Goal: Navigation & Orientation: Find specific page/section

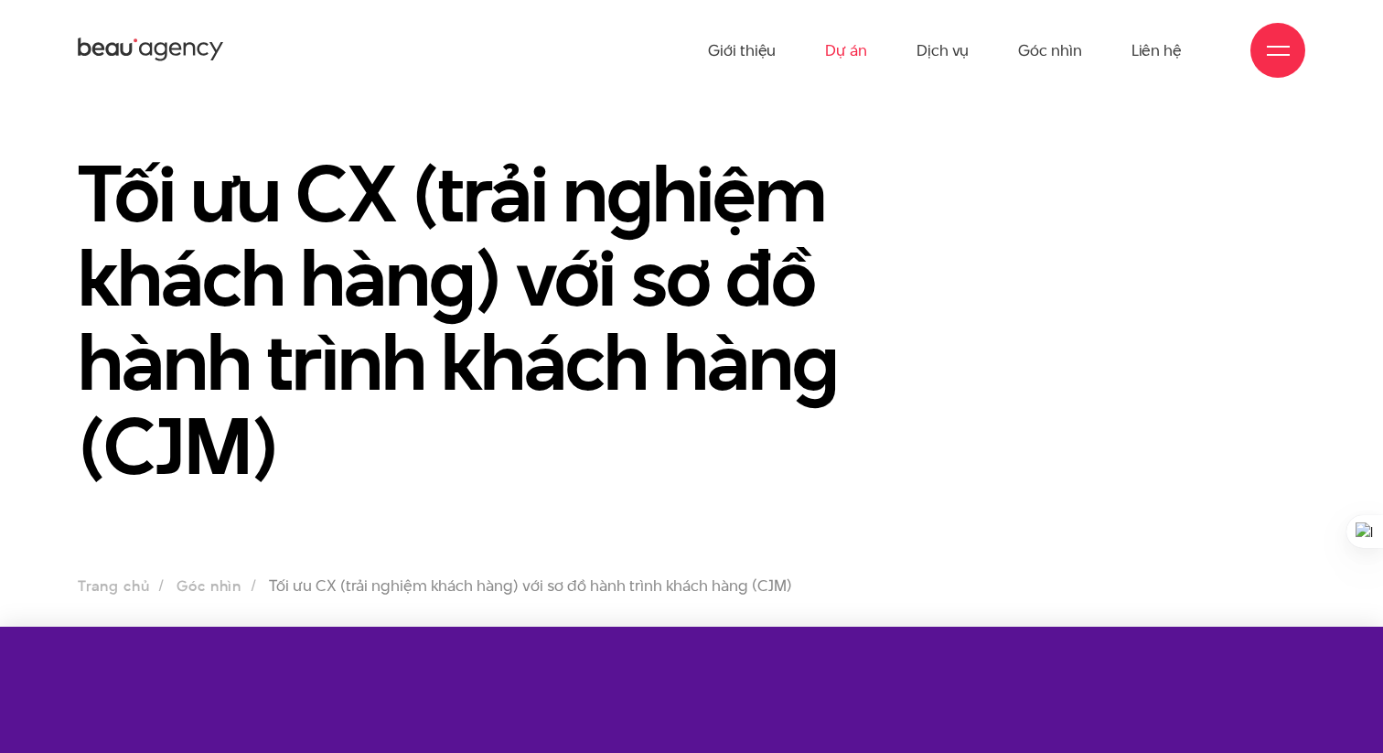
click at [850, 51] on link "Dự án" at bounding box center [846, 50] width 42 height 101
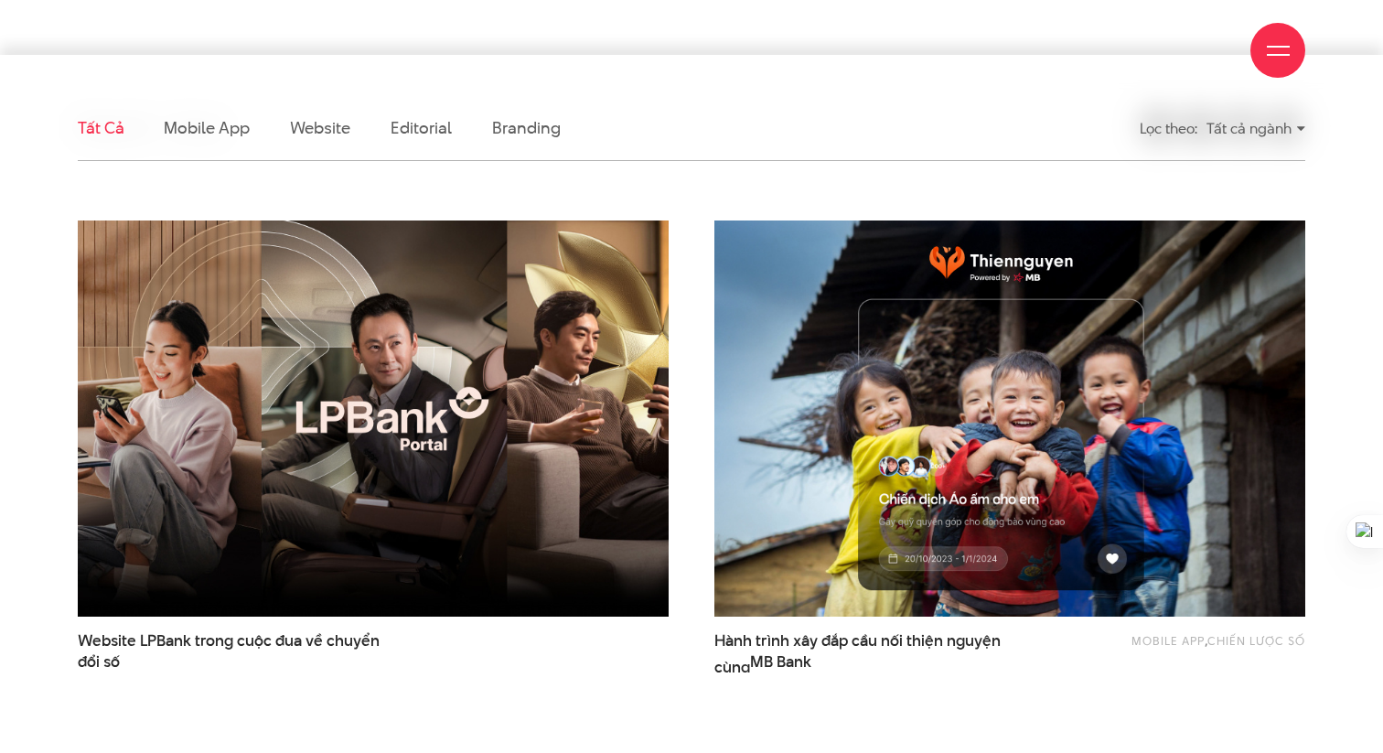
scroll to position [584, 0]
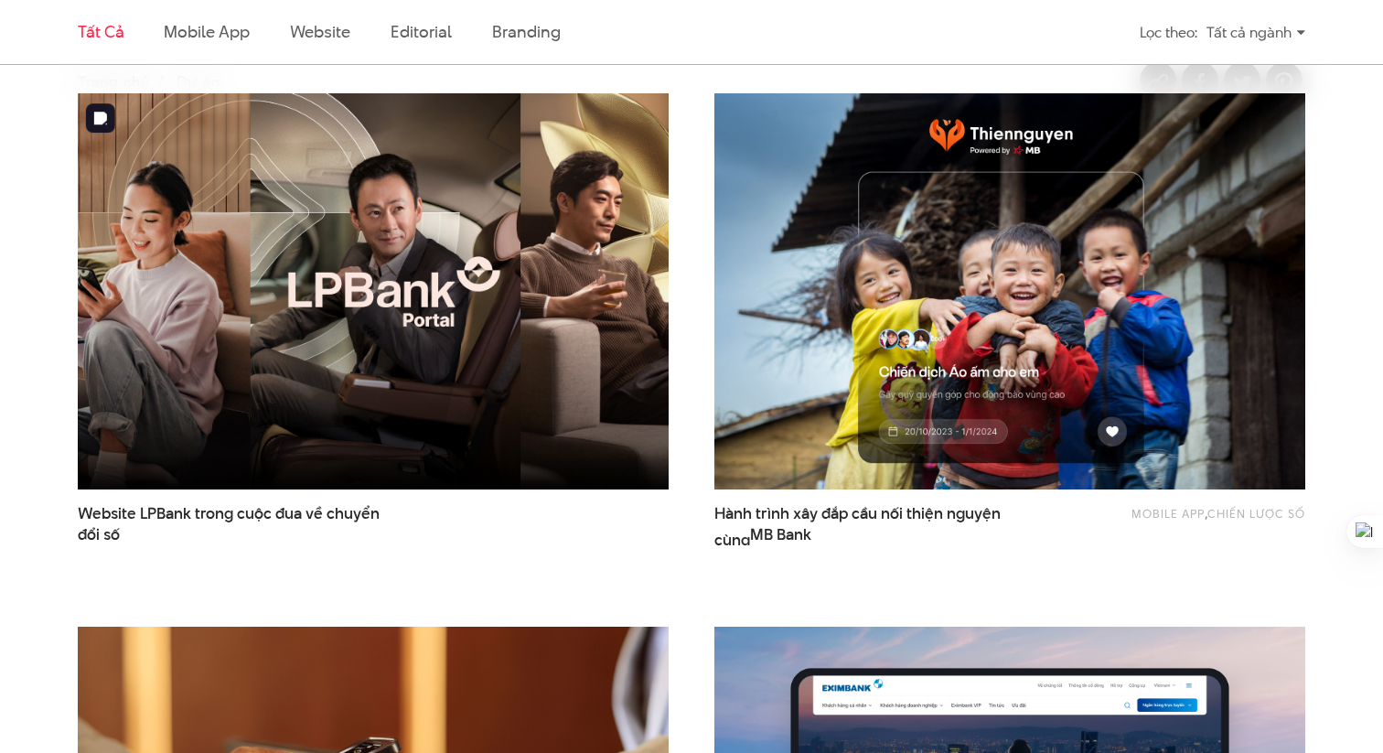
click at [435, 352] on img at bounding box center [373, 290] width 650 height 435
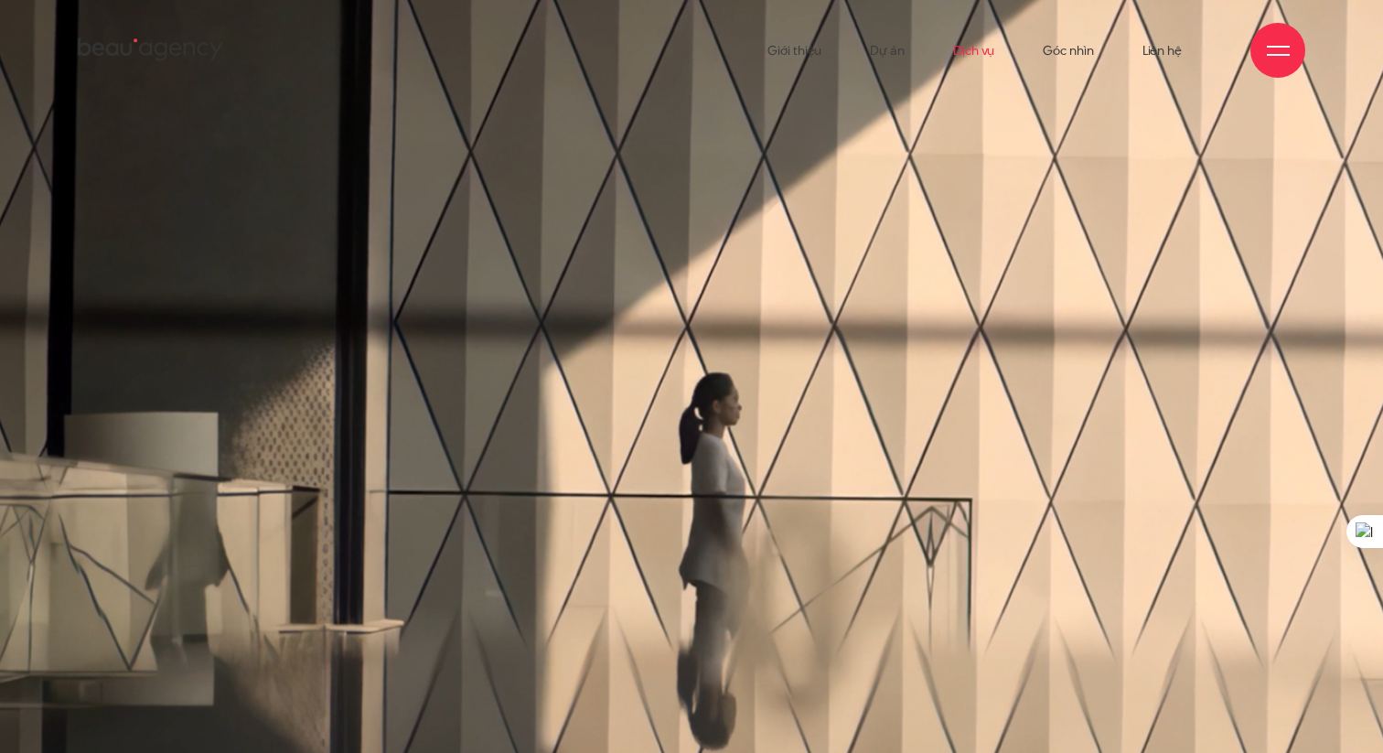
click at [976, 53] on link "Dịch vụ" at bounding box center [973, 50] width 41 height 101
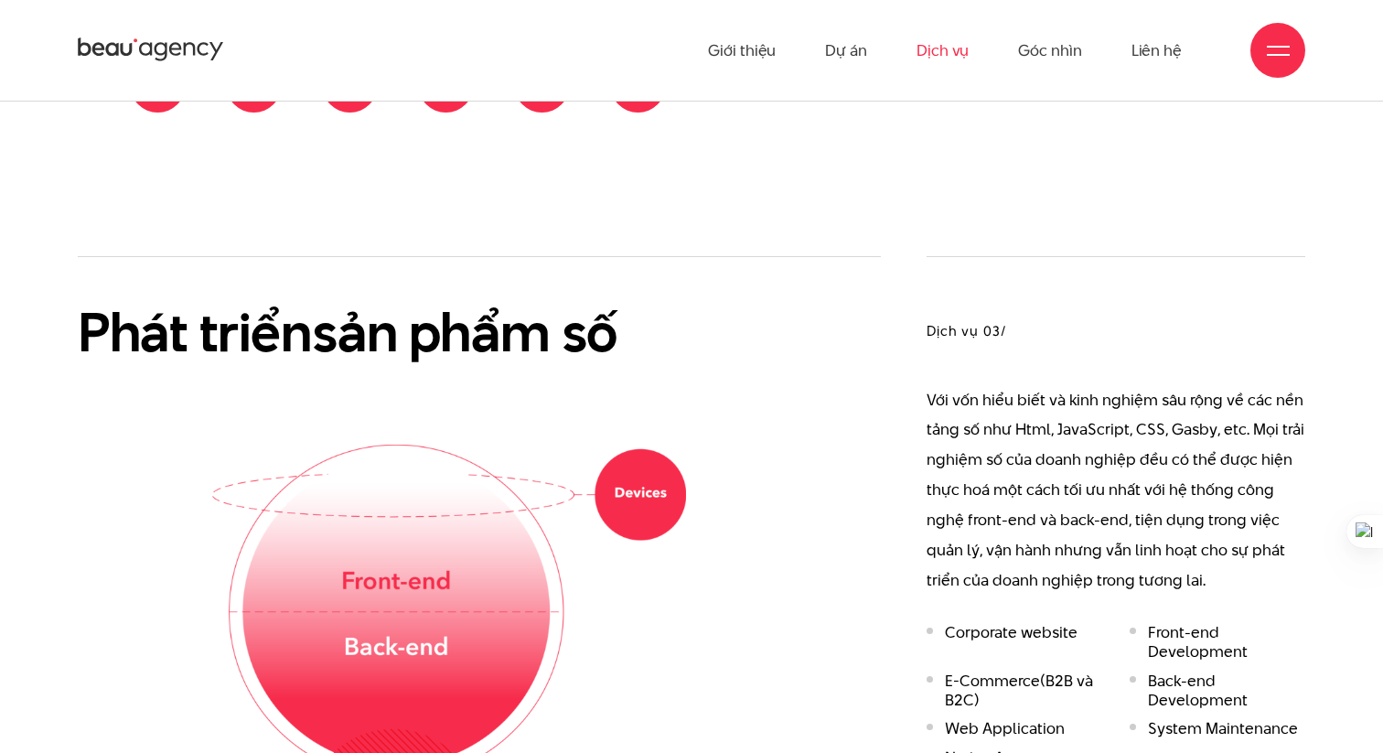
scroll to position [2231, 0]
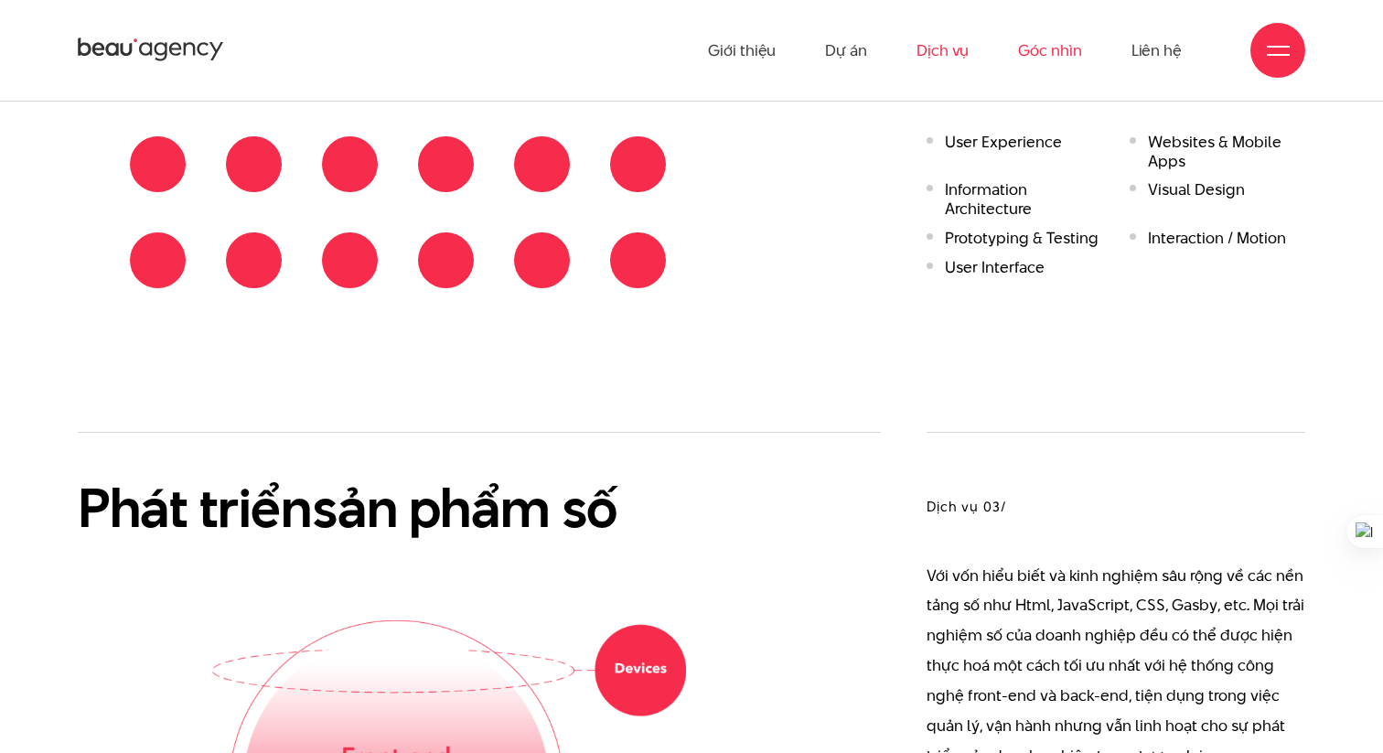
click at [1065, 45] on link "Góc nhìn" at bounding box center [1049, 50] width 63 height 101
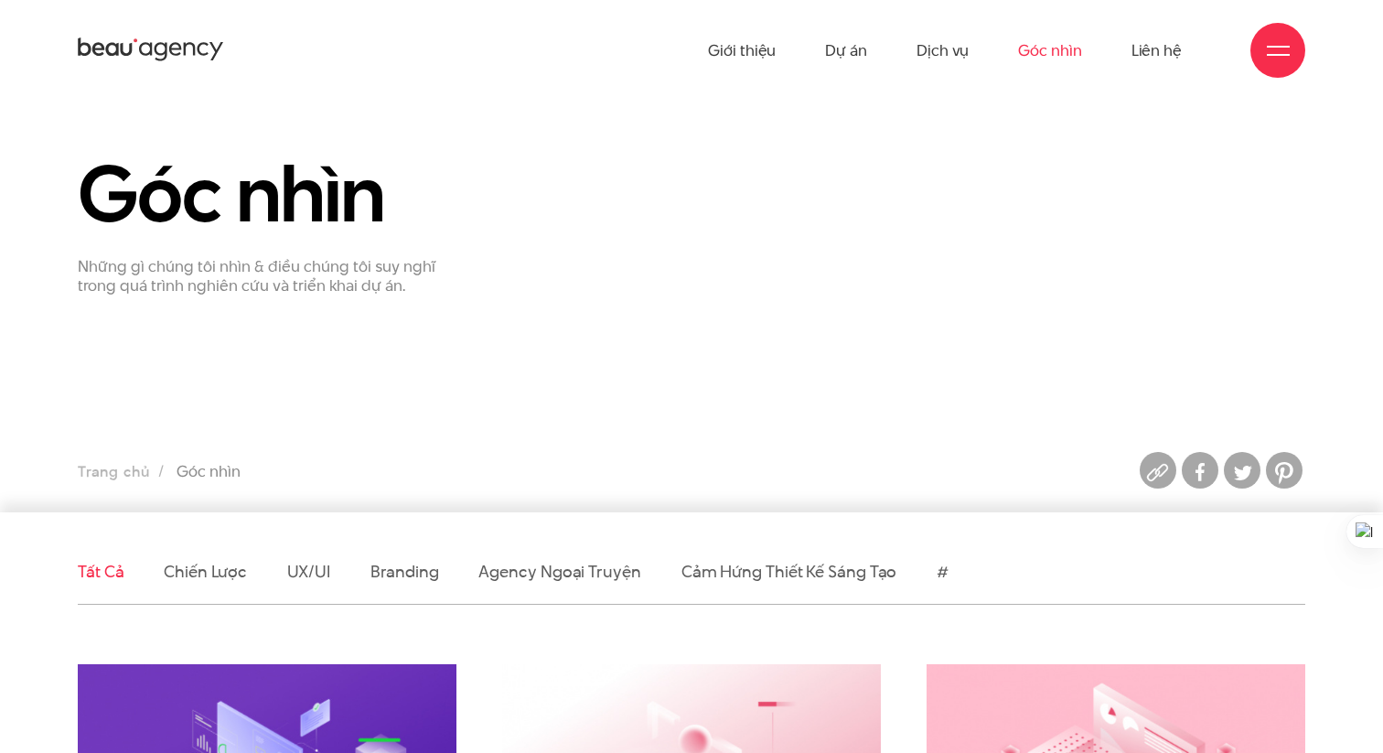
click at [137, 41] on icon at bounding box center [151, 50] width 146 height 28
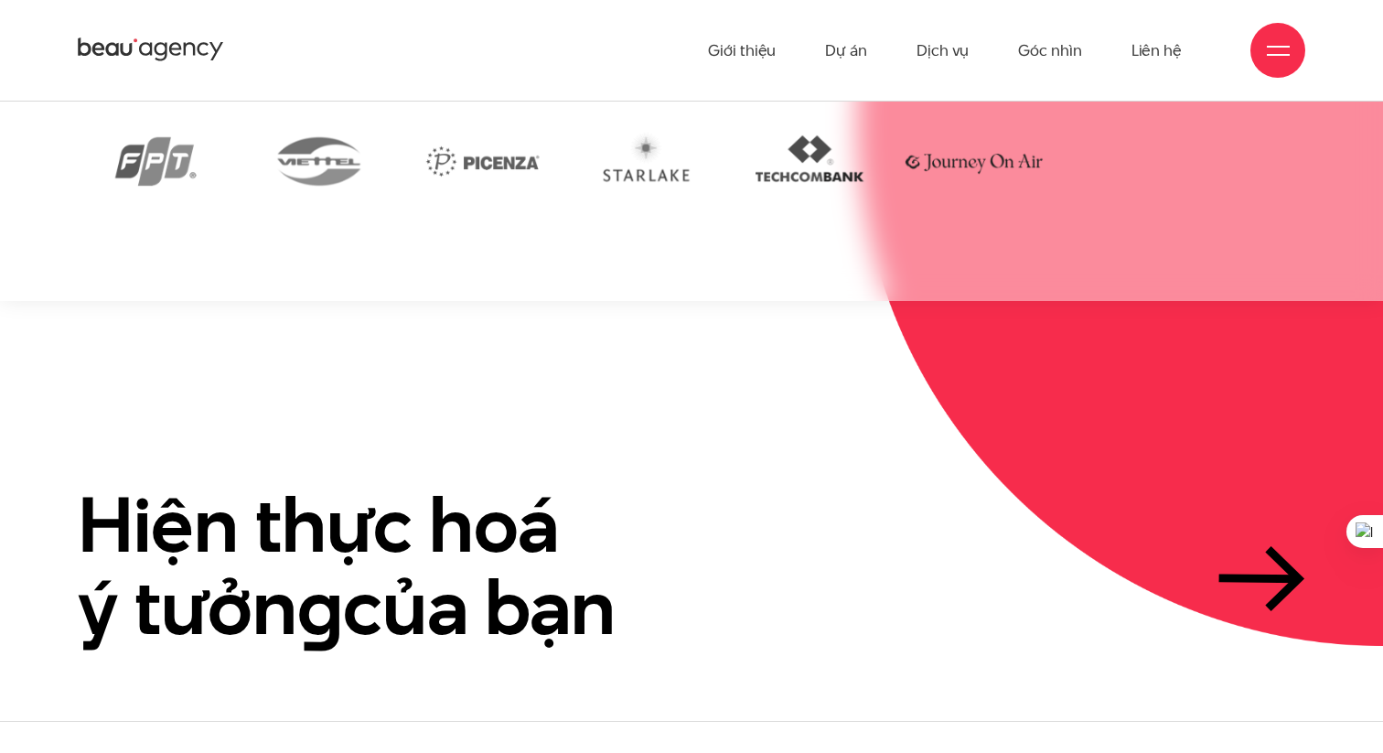
scroll to position [3953, 0]
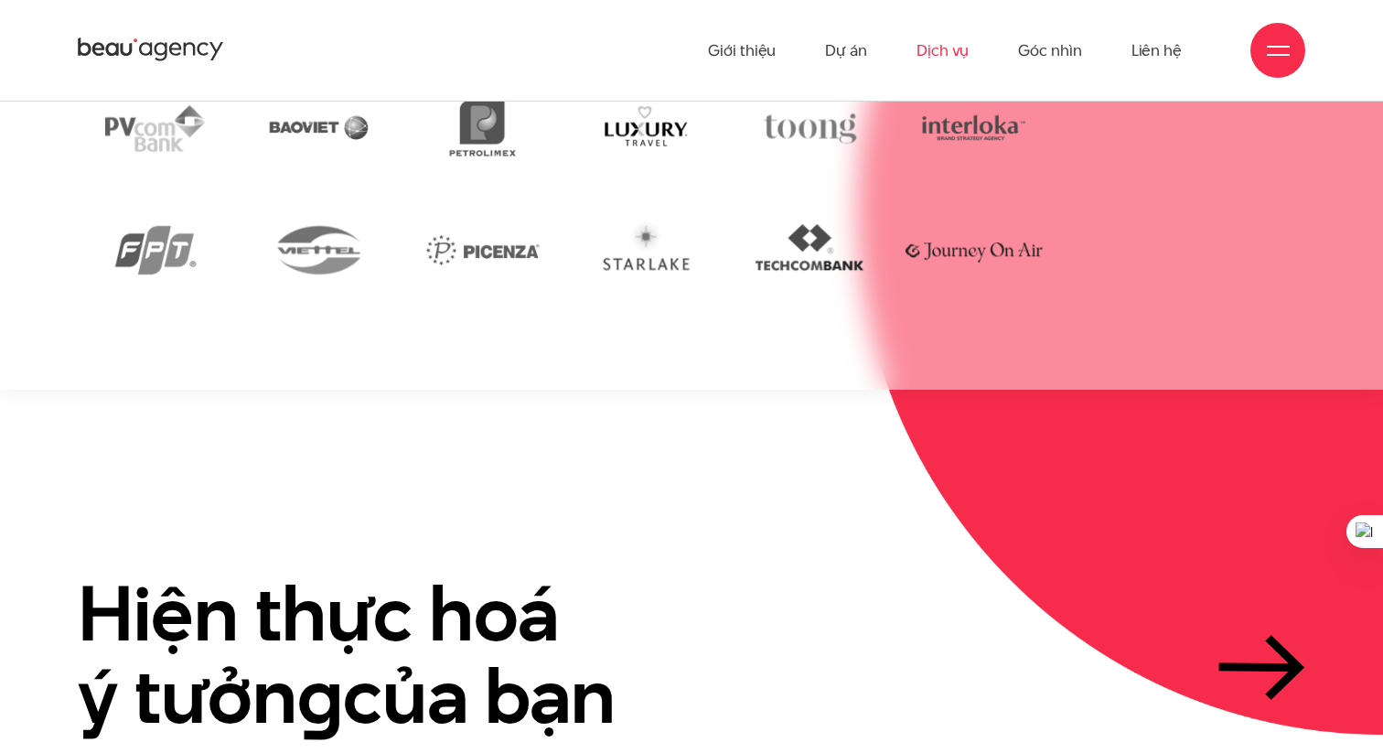
click at [953, 57] on link "Dịch vụ" at bounding box center [942, 50] width 52 height 101
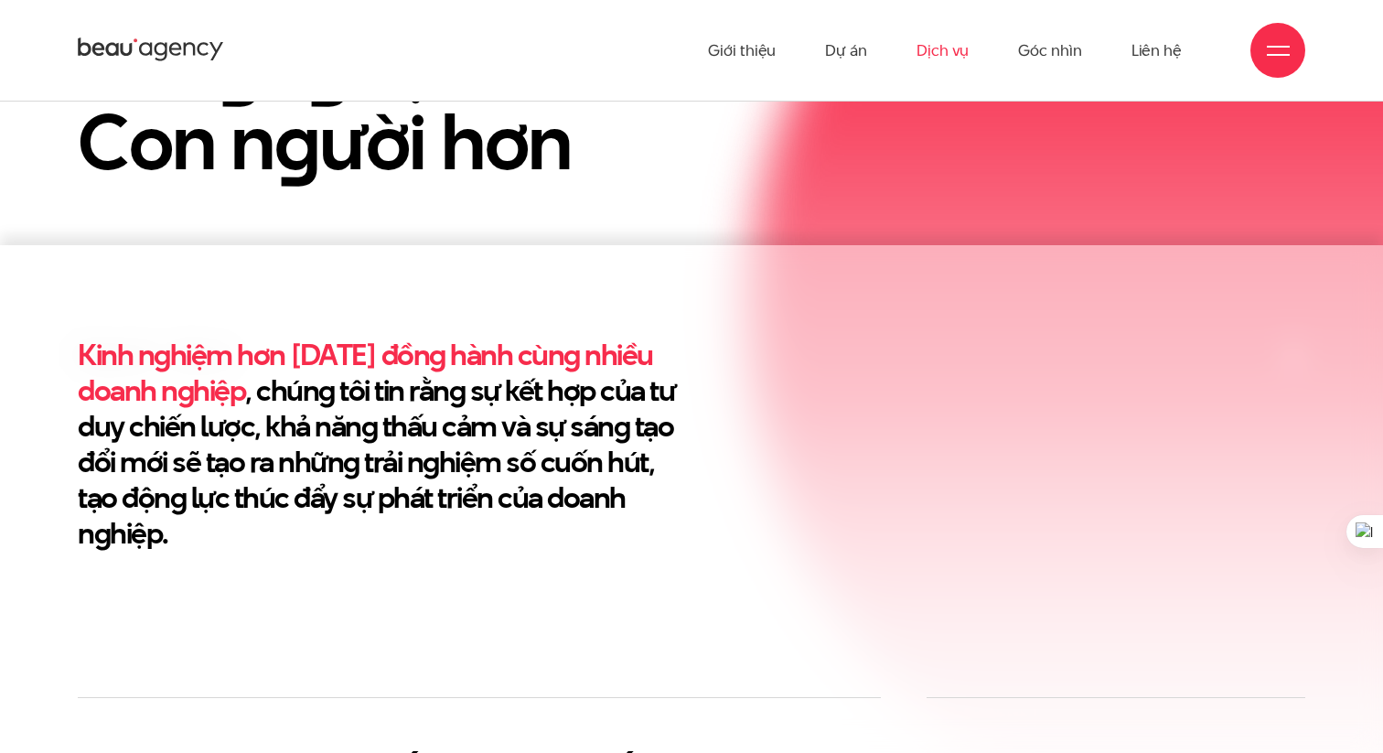
scroll to position [480, 0]
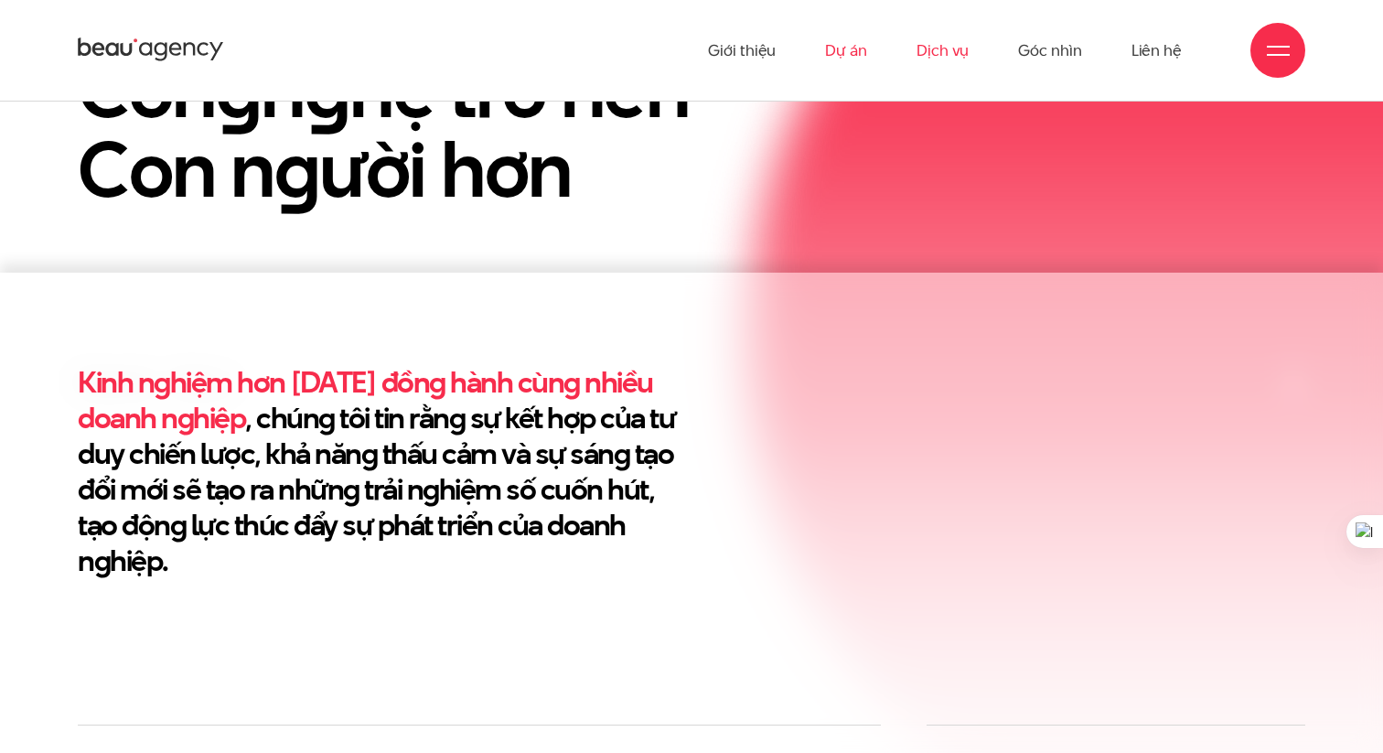
click at [842, 49] on link "Dự án" at bounding box center [846, 50] width 42 height 101
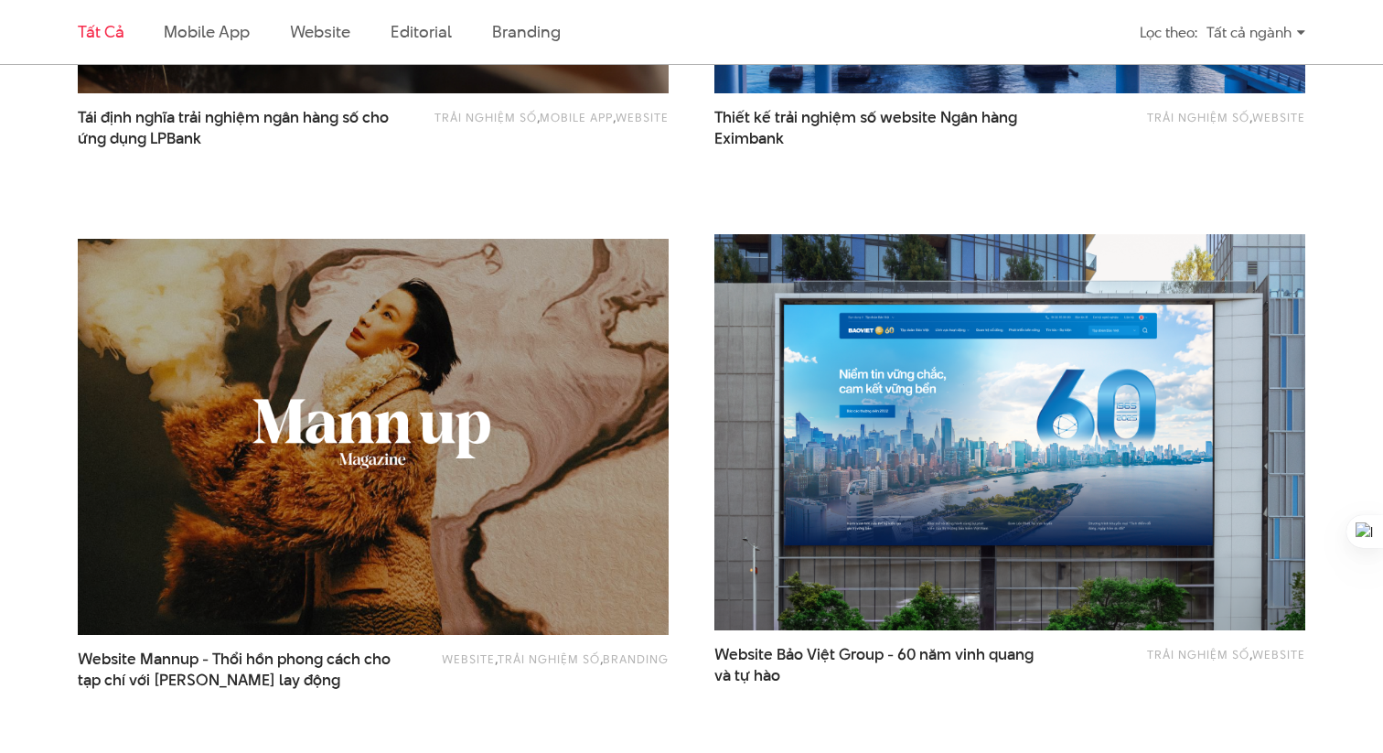
scroll to position [1490, 0]
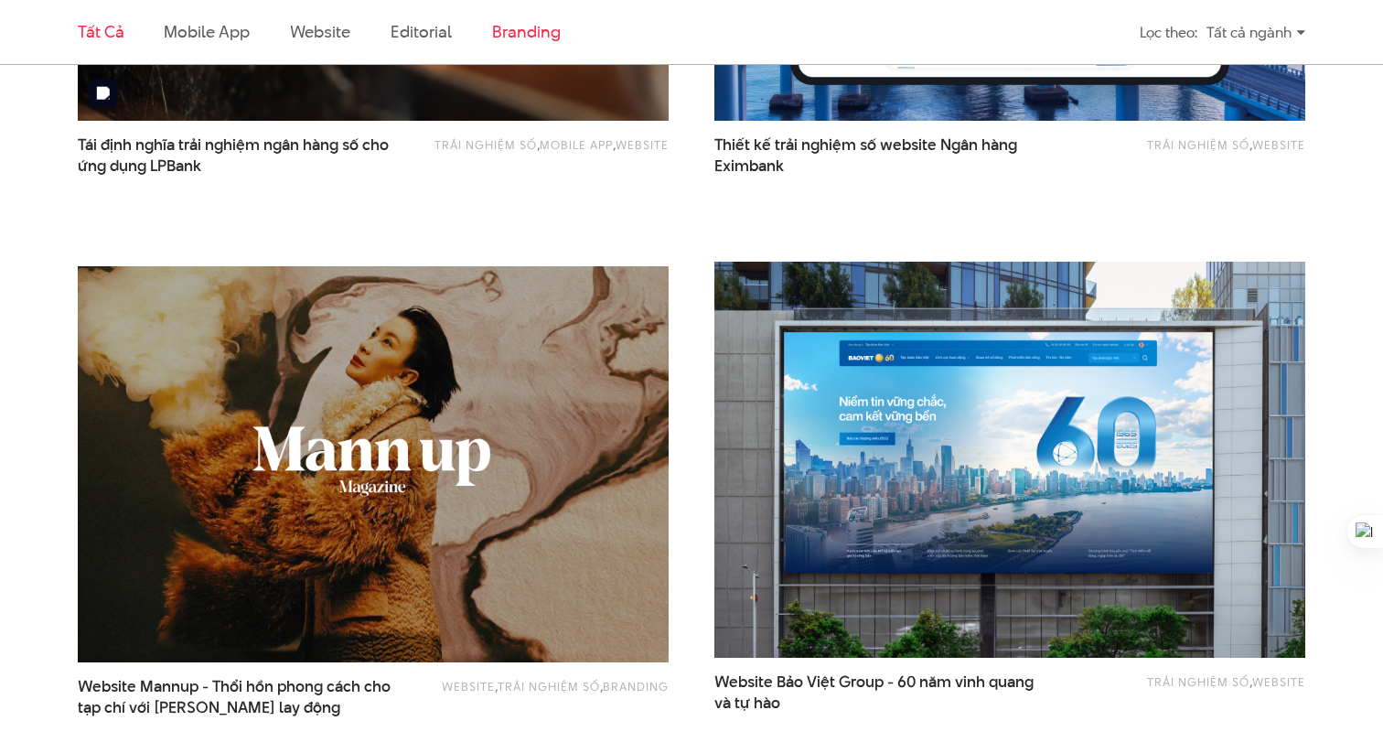
click at [519, 37] on link "Branding" at bounding box center [526, 31] width 68 height 23
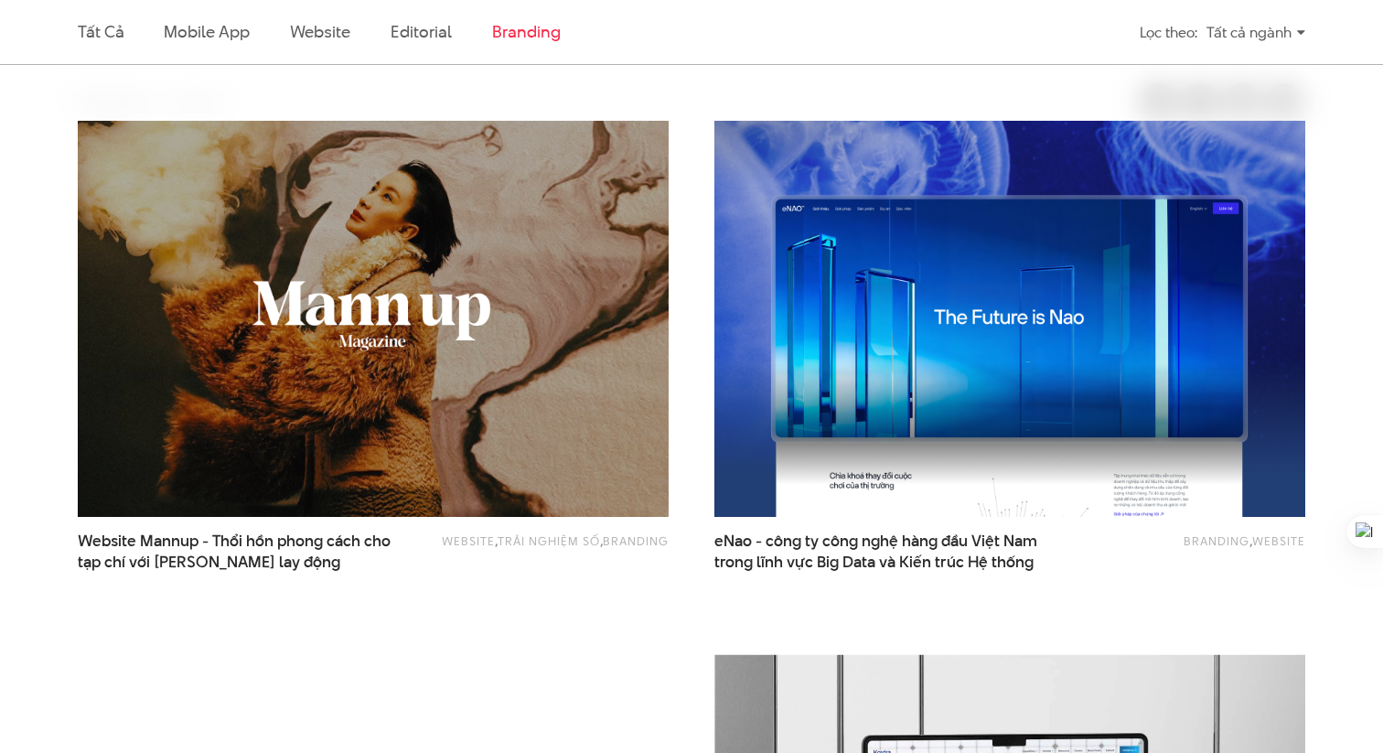
scroll to position [553, 0]
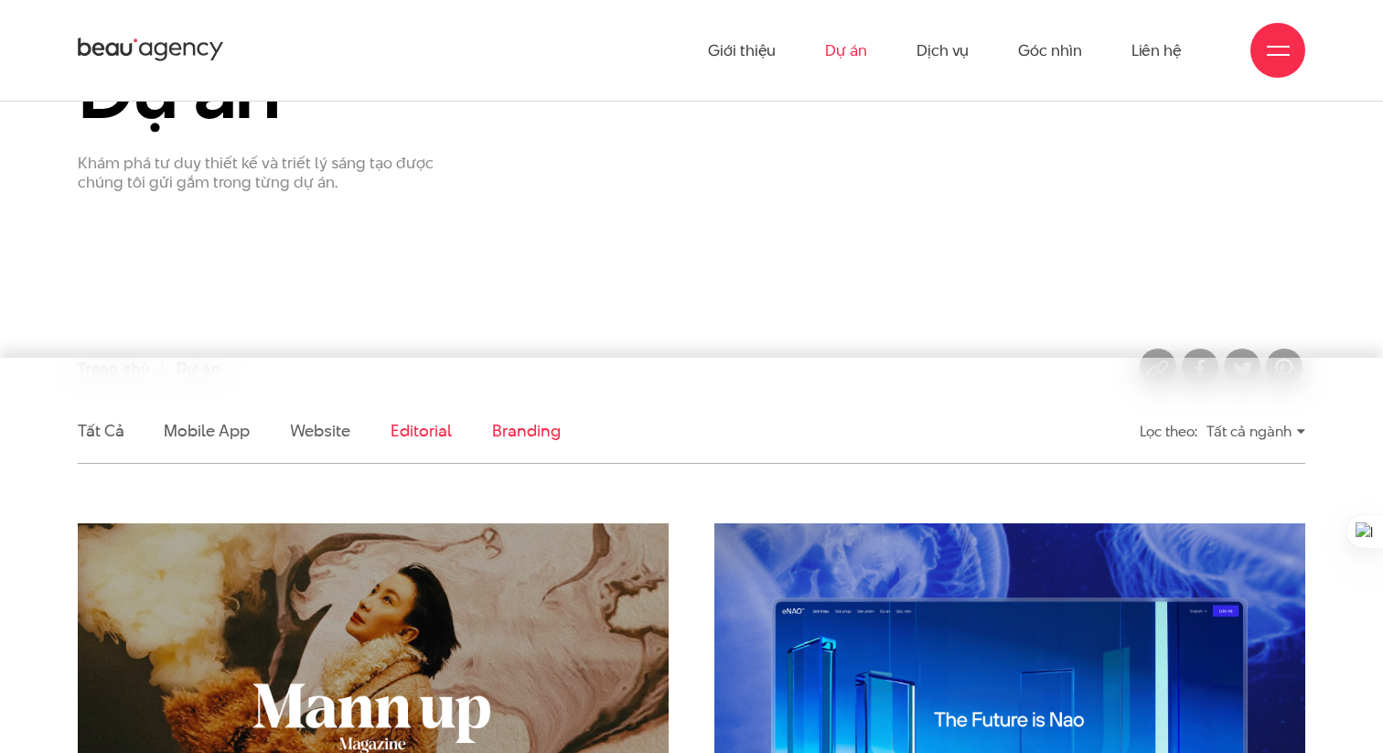
click at [425, 432] on link "Editorial" at bounding box center [421, 430] width 61 height 23
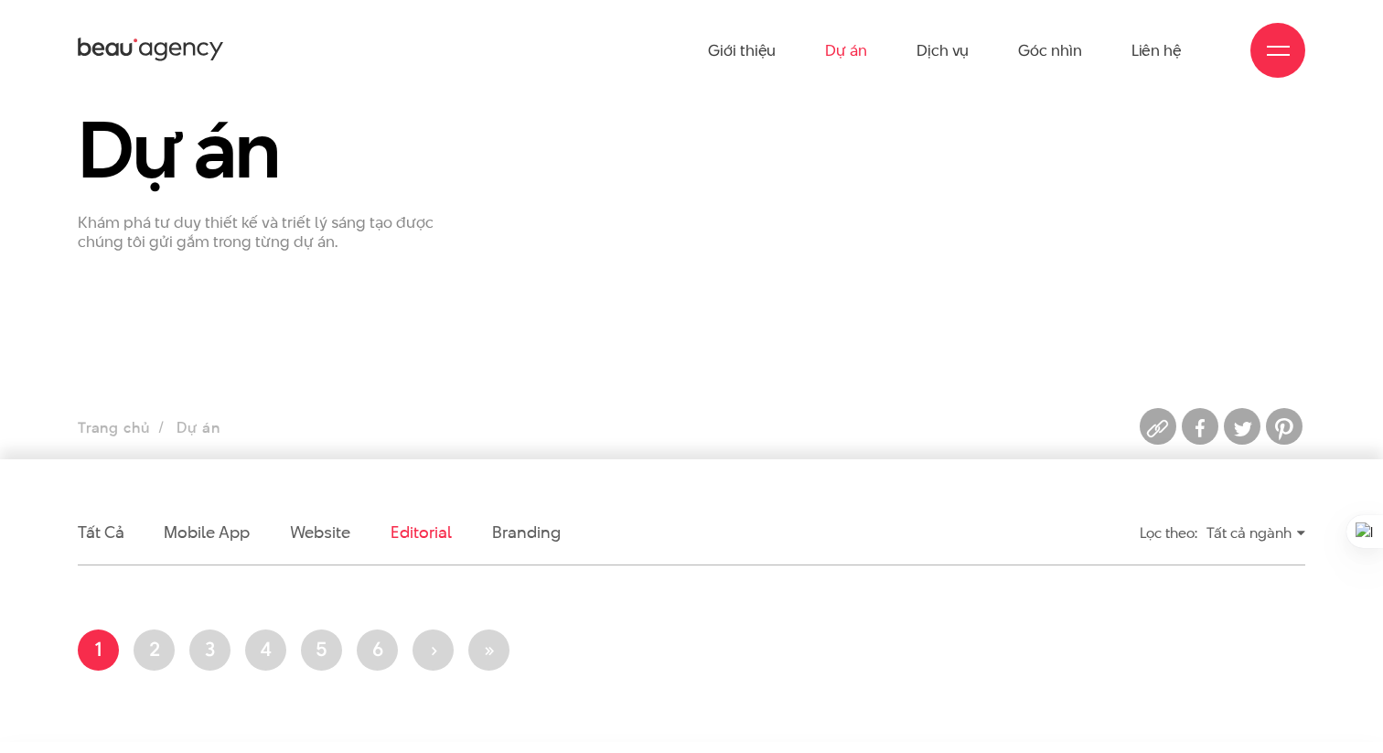
scroll to position [0, 0]
